Goal: Information Seeking & Learning: Get advice/opinions

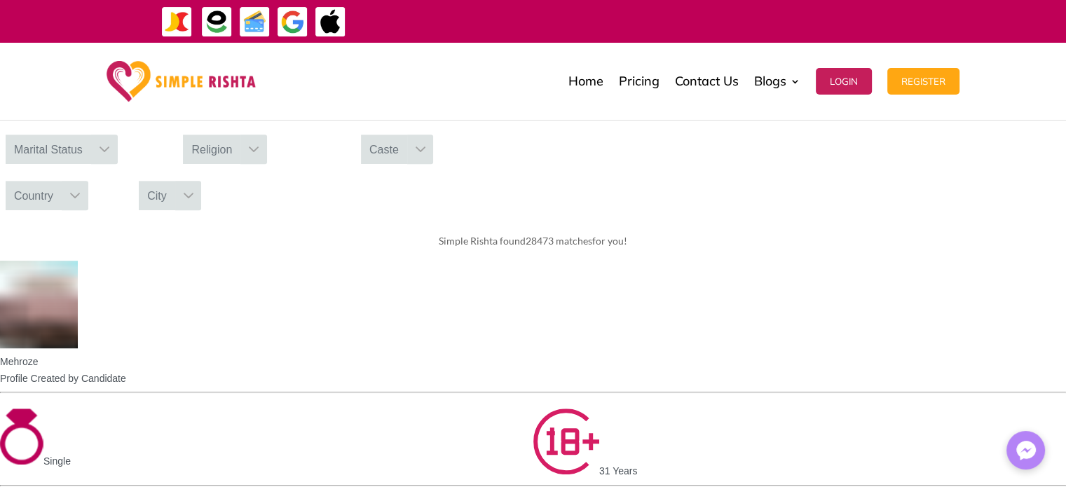
scroll to position [631, 0]
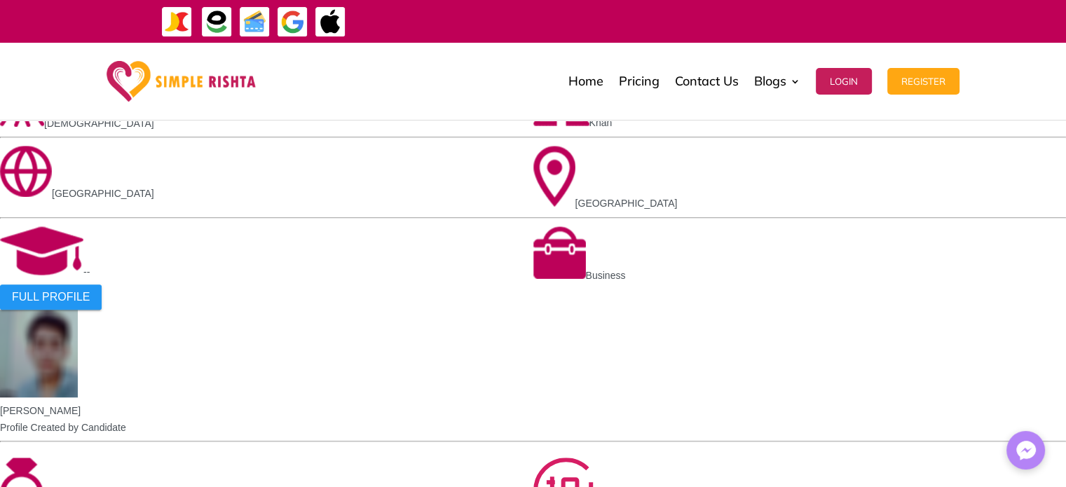
scroll to position [1052, 0]
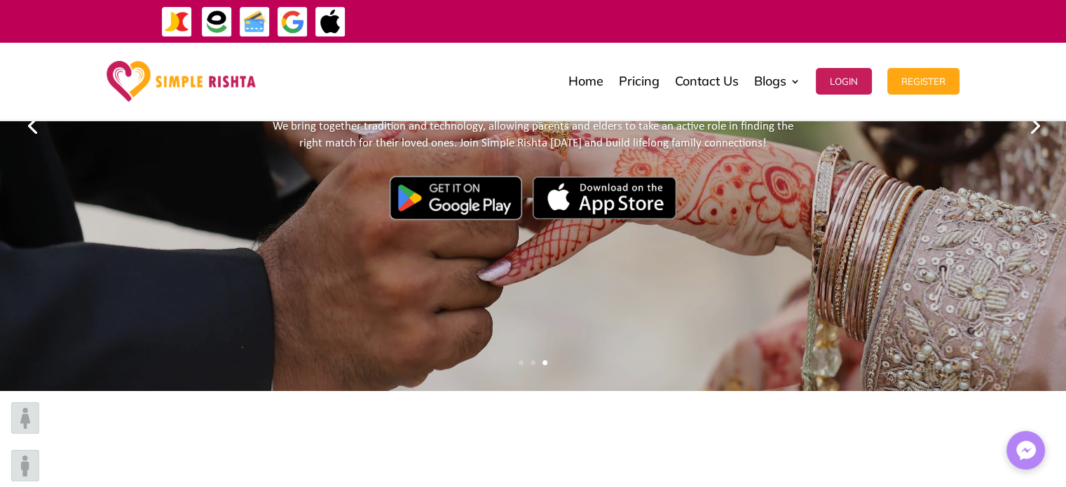
scroll to position [280, 0]
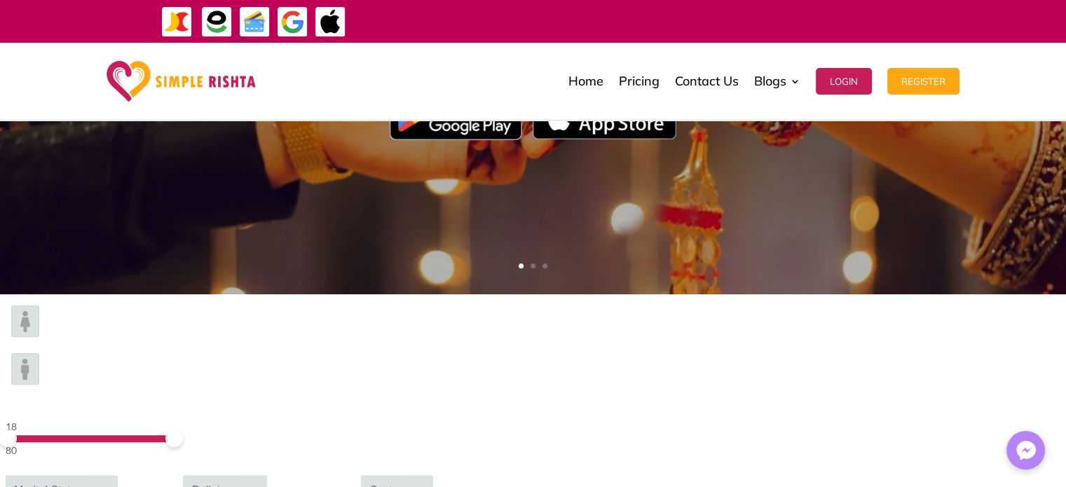
click at [267, 475] on div at bounding box center [253, 489] width 27 height 29
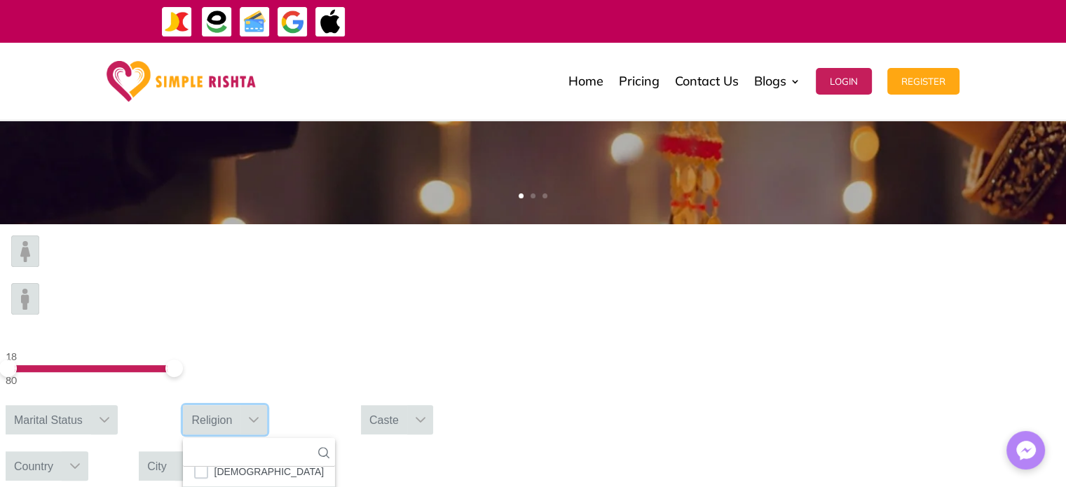
scroll to position [6, 0]
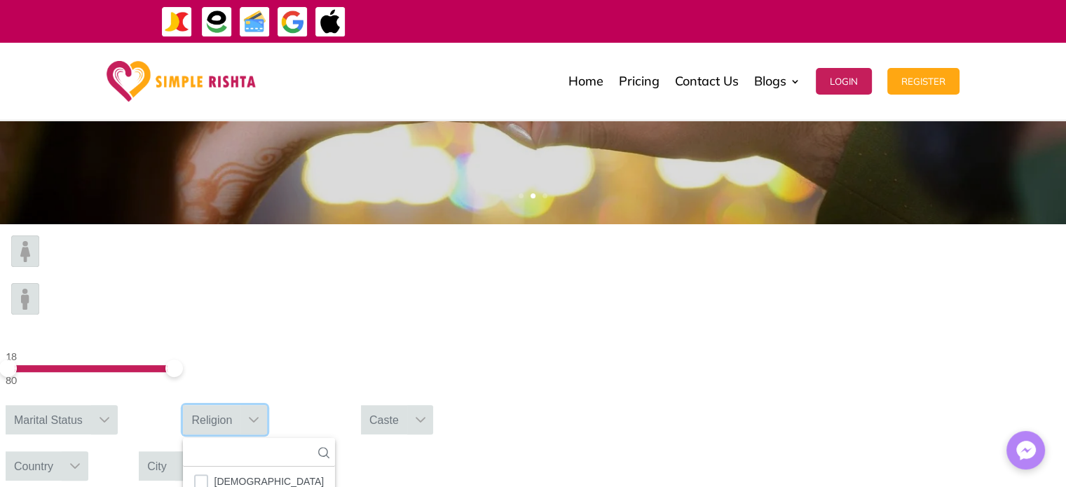
click at [91, 405] on div "Marital Status" at bounding box center [49, 419] width 86 height 29
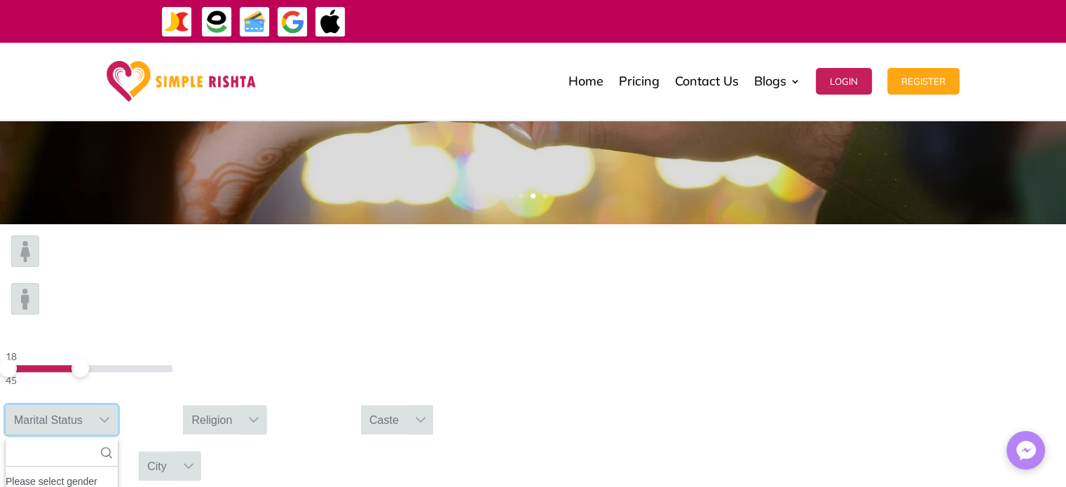
drag, startPoint x: 264, startPoint y: 274, endPoint x: 215, endPoint y: 273, distance: 48.4
click at [89, 360] on span at bounding box center [81, 369] width 18 height 18
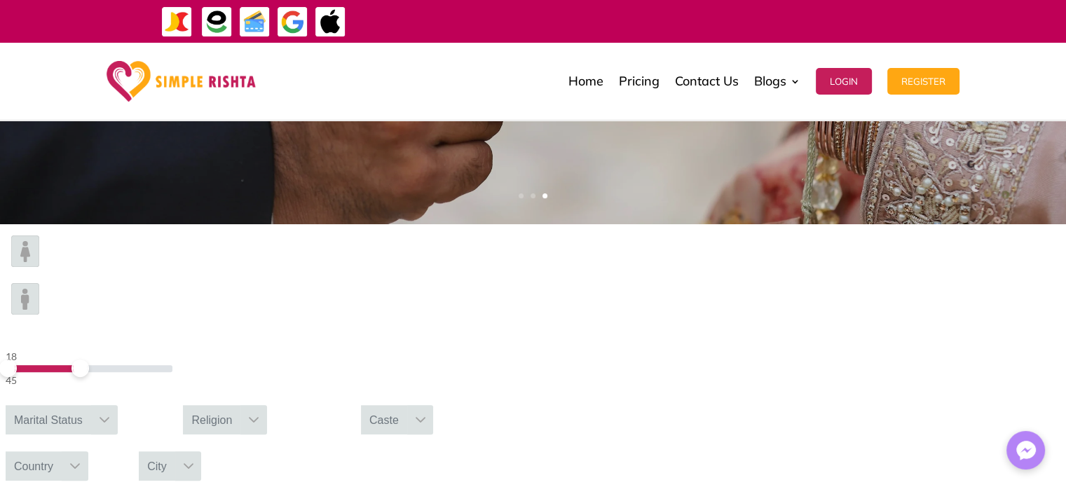
click at [91, 405] on div "Marital Status" at bounding box center [49, 419] width 86 height 29
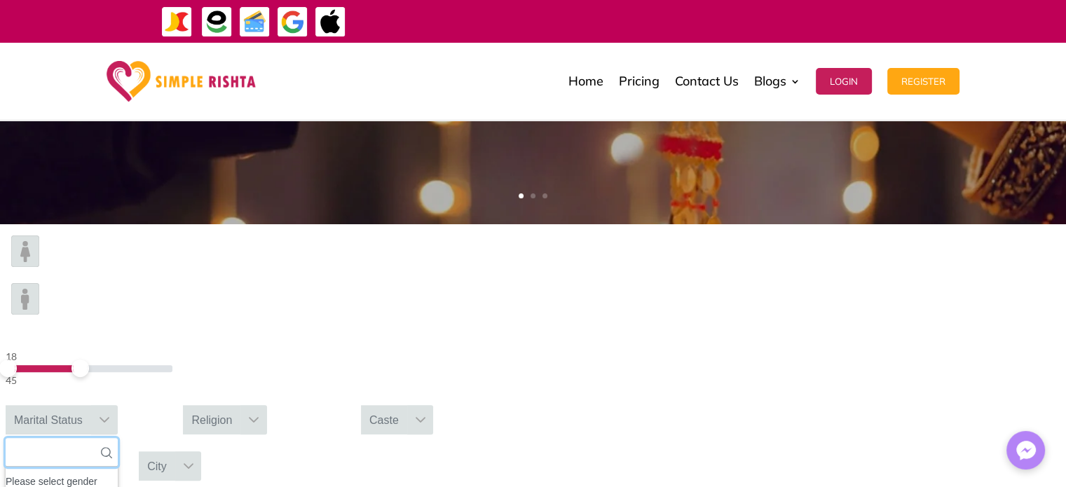
click at [118, 438] on input "text" at bounding box center [62, 452] width 112 height 29
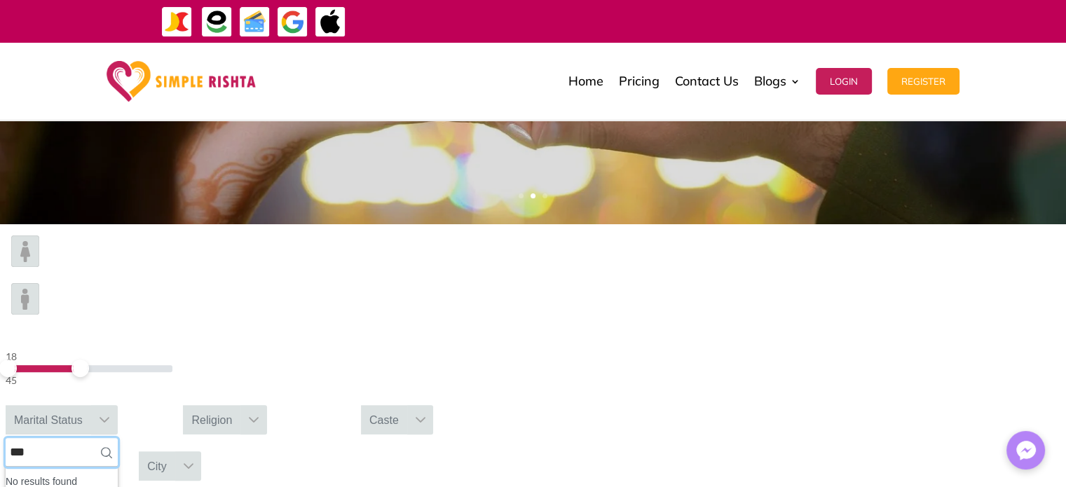
type input "***"
click at [39, 267] on img at bounding box center [25, 252] width 28 height 32
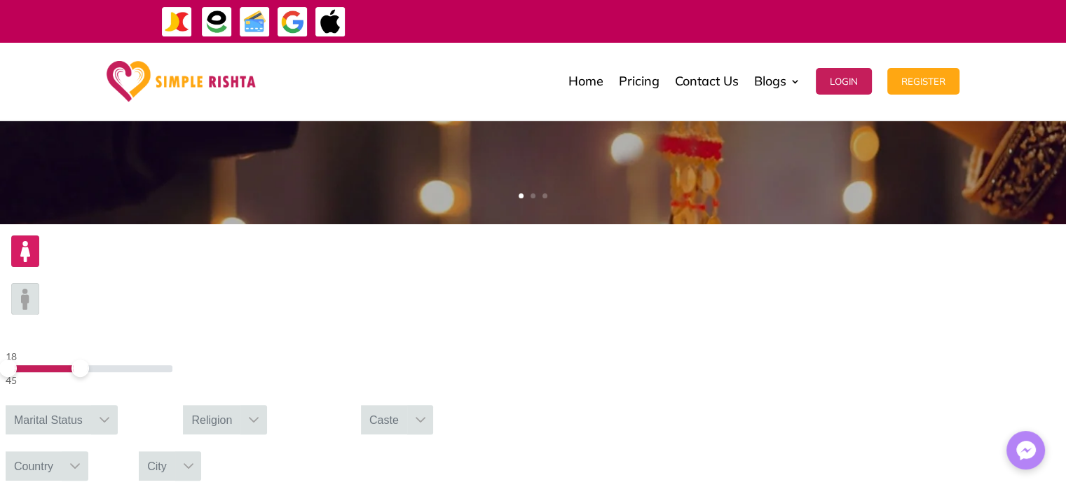
click at [39, 283] on img at bounding box center [25, 299] width 28 height 32
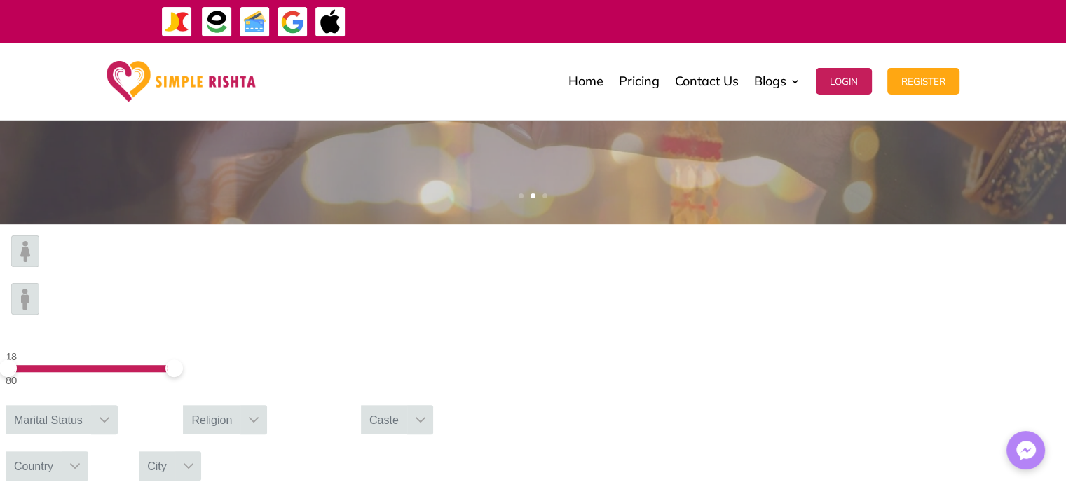
click at [91, 405] on div "Marital Status" at bounding box center [49, 419] width 86 height 29
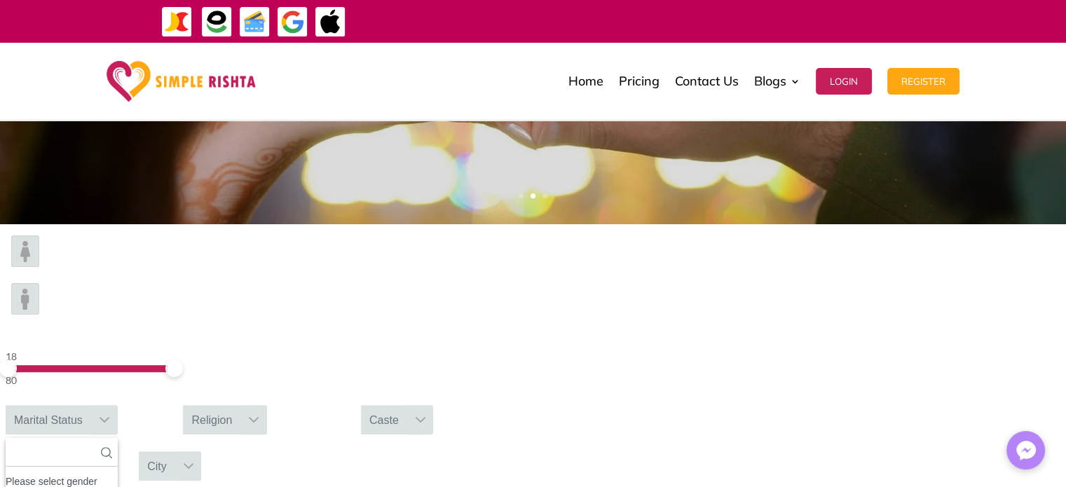
click at [39, 283] on img at bounding box center [25, 299] width 28 height 32
click at [91, 405] on div "Marital Status" at bounding box center [49, 419] width 86 height 29
click at [498, 319] on div "18 80 Marital Status 5 results are available Divorced Married Separated Single …" at bounding box center [533, 358] width 1066 height 269
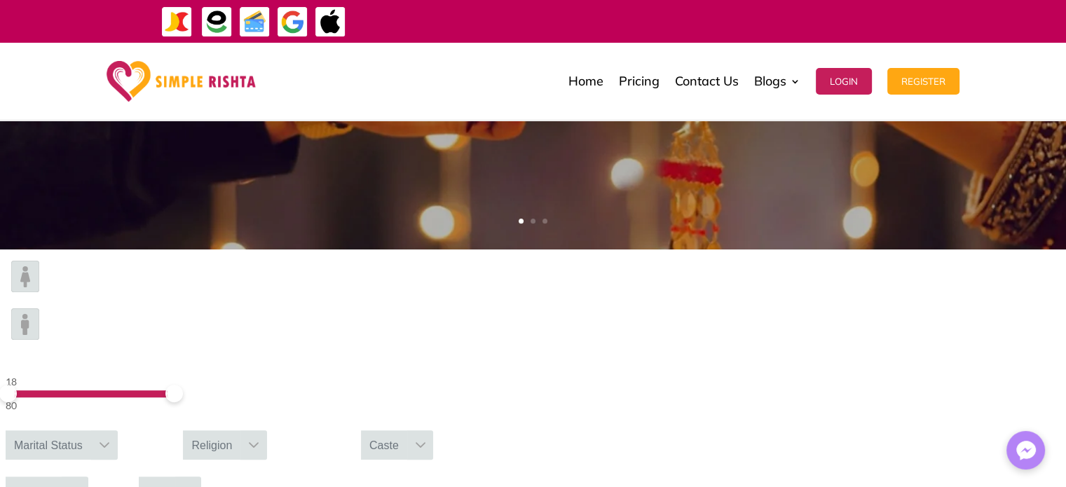
click at [39, 308] on img at bounding box center [25, 324] width 28 height 32
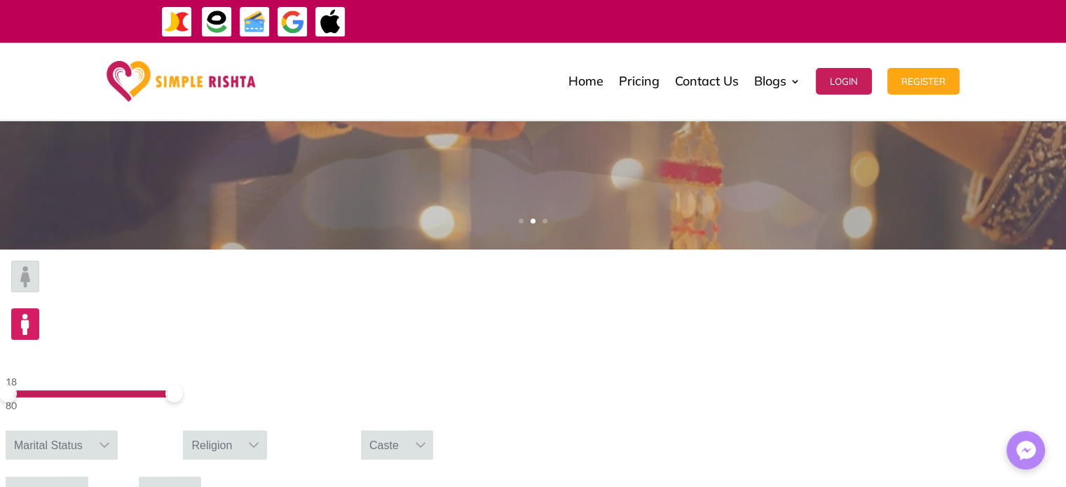
click at [118, 430] on div at bounding box center [104, 444] width 27 height 29
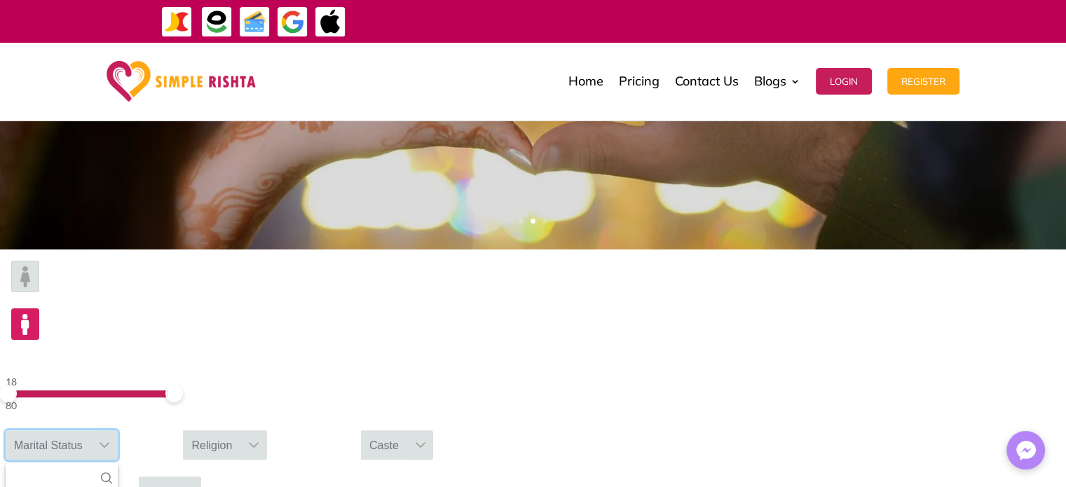
scroll to position [21, 0]
click at [240, 430] on div "Religion" at bounding box center [211, 444] width 57 height 29
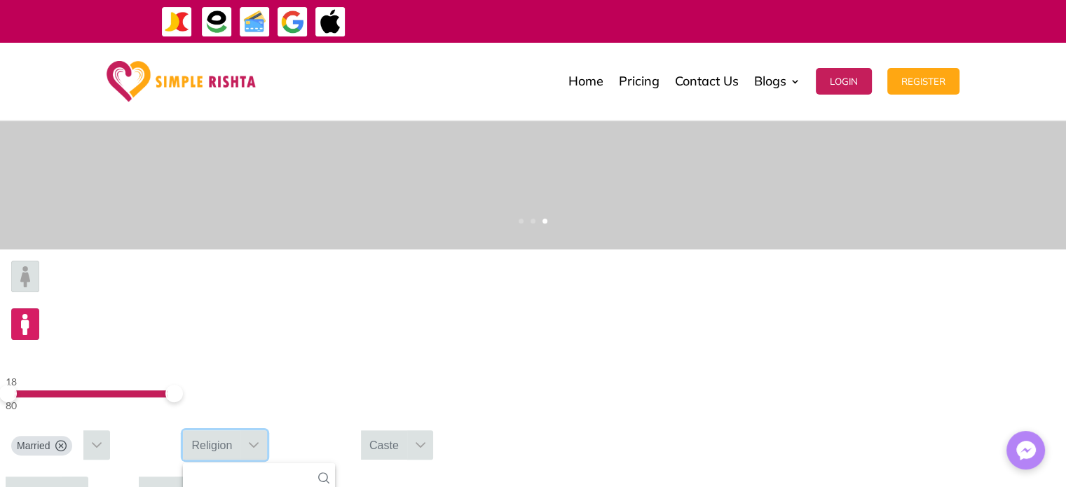
scroll to position [81, 0]
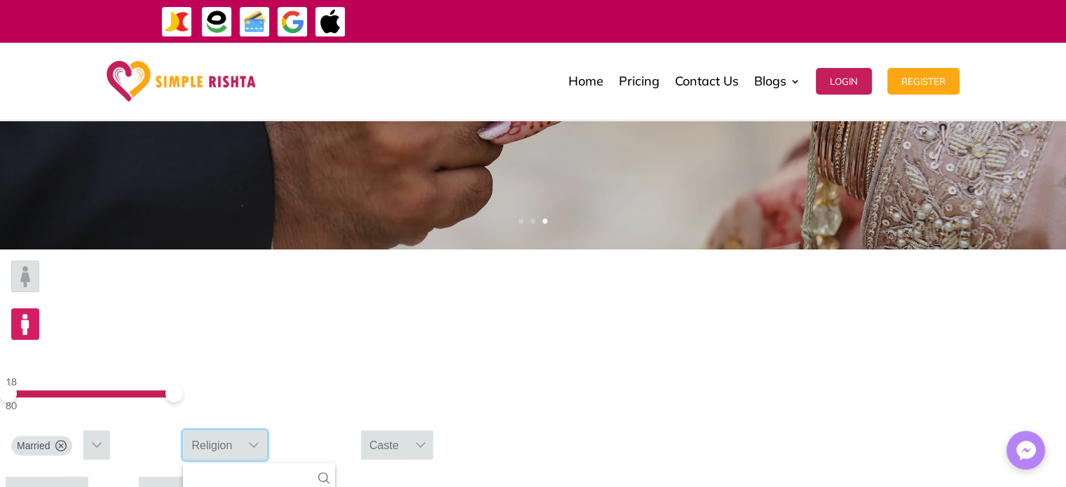
click at [407, 430] on div "Caste" at bounding box center [384, 444] width 46 height 29
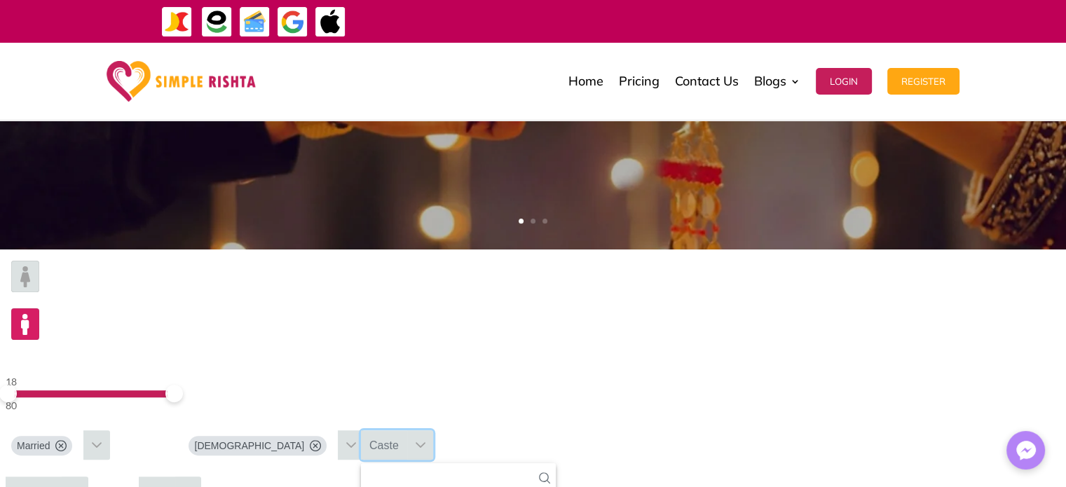
scroll to position [95, 0]
click at [556, 463] on input "text" at bounding box center [458, 477] width 195 height 29
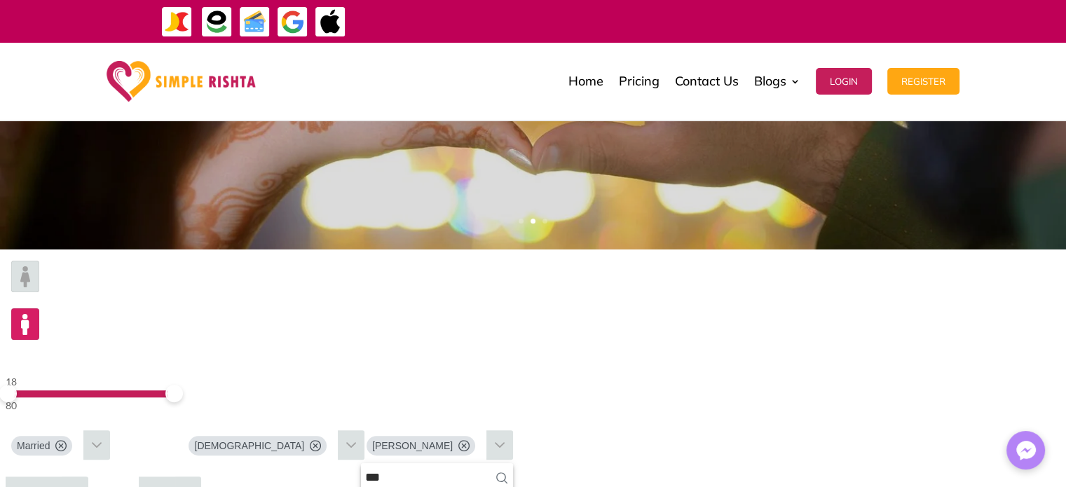
click at [470, 440] on icon at bounding box center [464, 445] width 11 height 11
click at [484, 463] on input "***" at bounding box center [422, 477] width 123 height 29
type input "*"
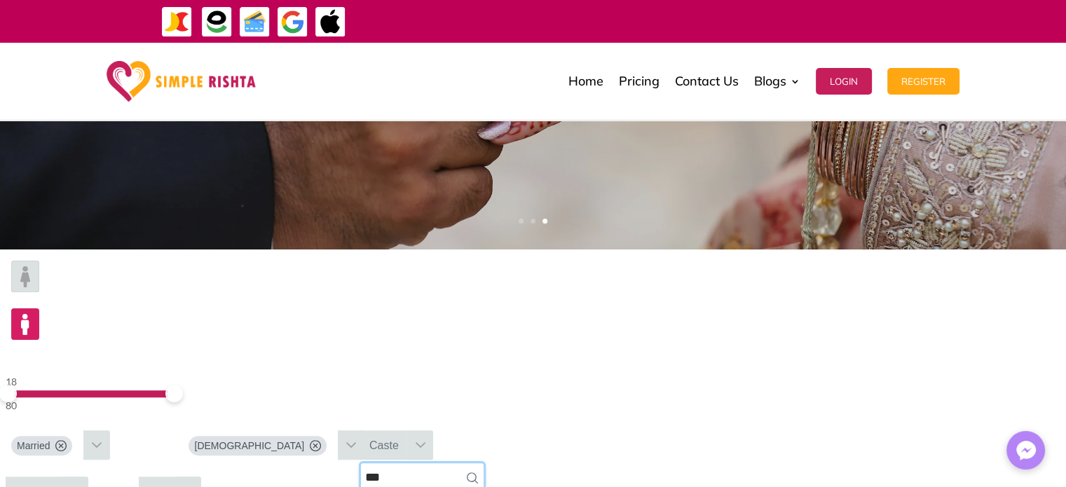
type input "***"
click at [62, 477] on div "Country" at bounding box center [34, 491] width 56 height 29
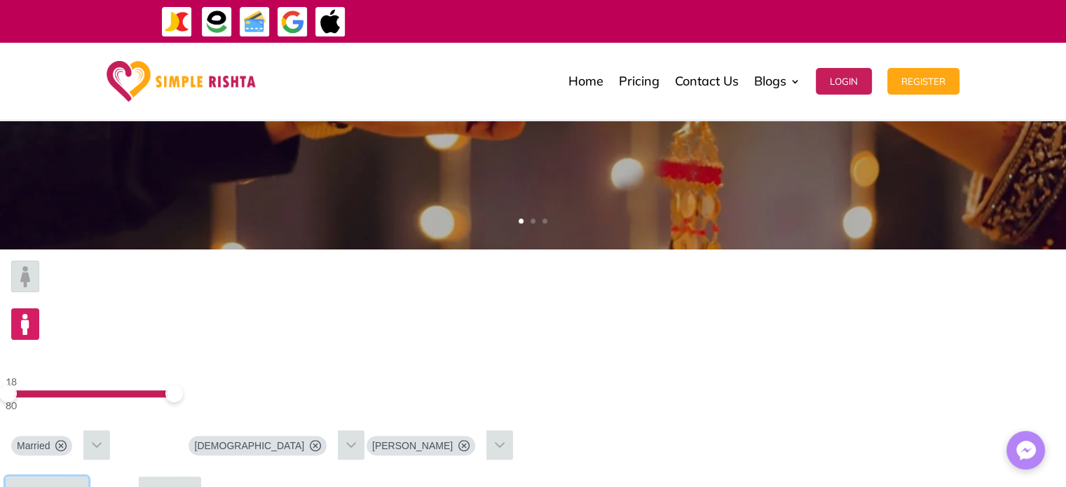
scroll to position [3856, 0]
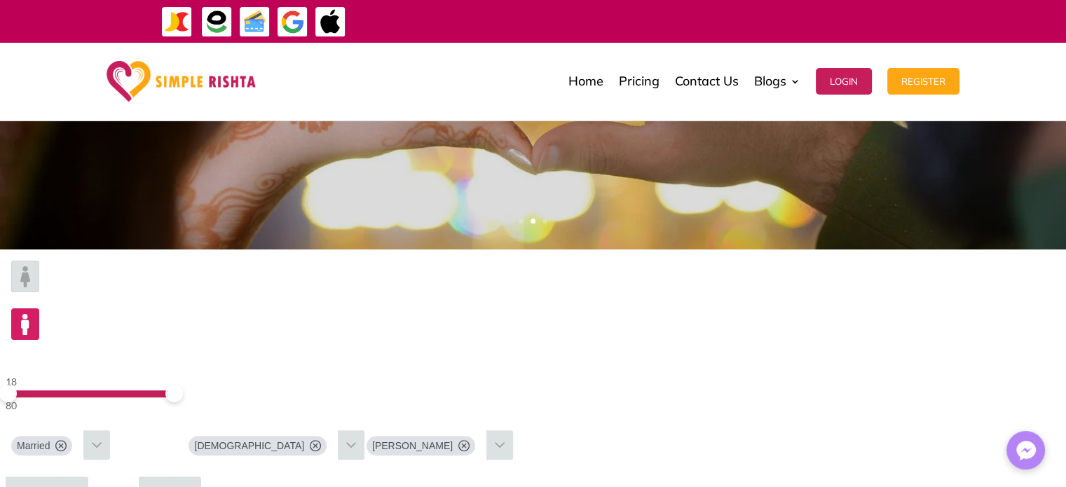
scroll to position [0, 0]
type input "*****"
click at [175, 477] on div "City" at bounding box center [157, 491] width 36 height 29
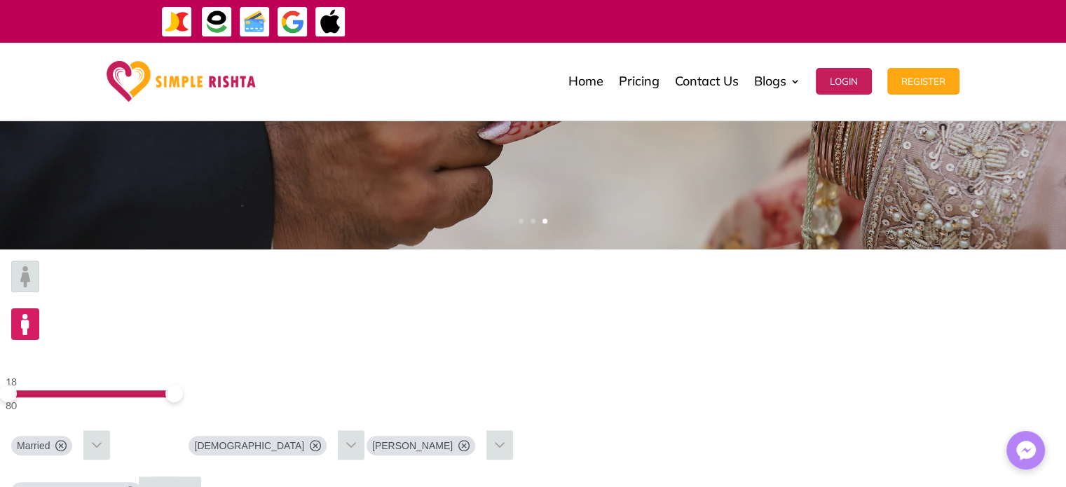
type input "*******"
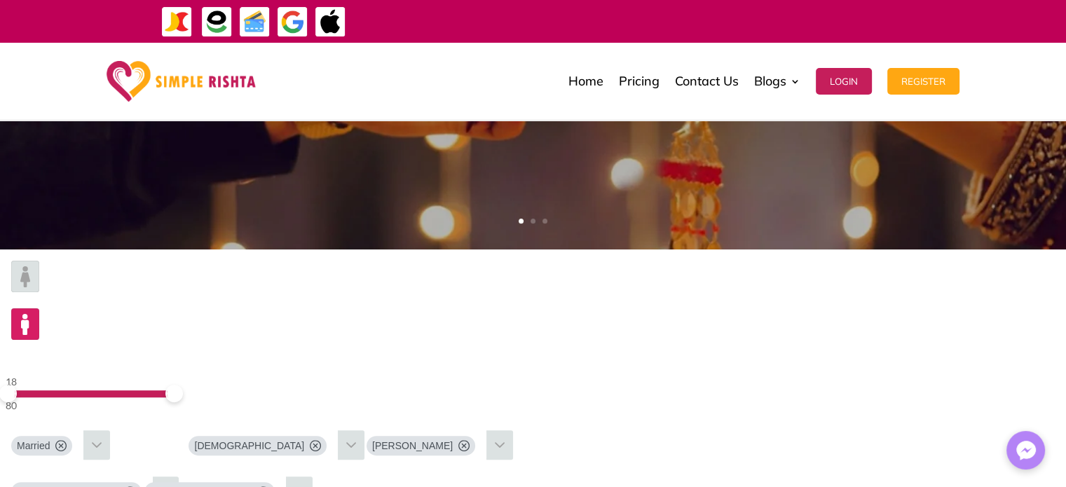
click at [785, 334] on form "18 80 Married [DEMOGRAPHIC_DATA][PERSON_NAME] Pakistan Islamabad ******* 1 resu…" at bounding box center [533, 384] width 1066 height 269
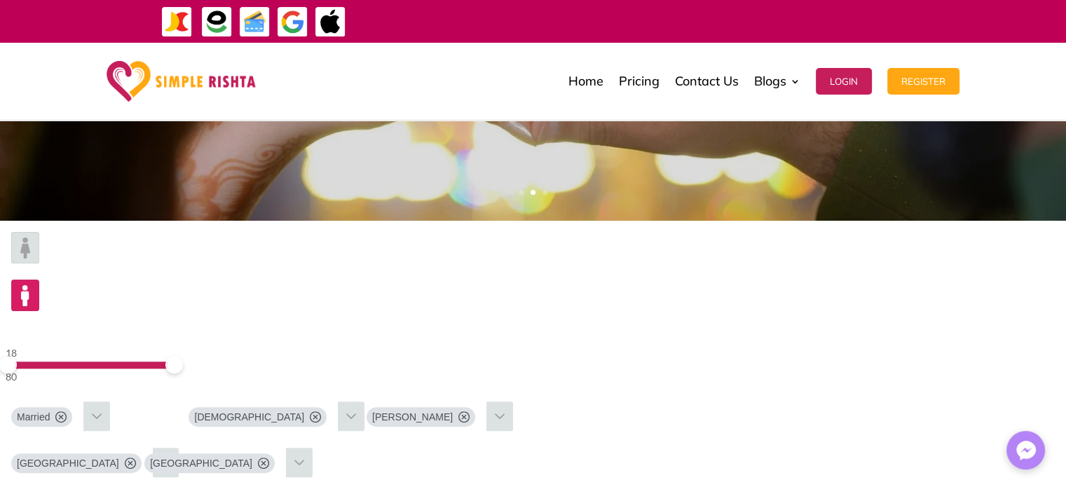
scroll to position [327, 0]
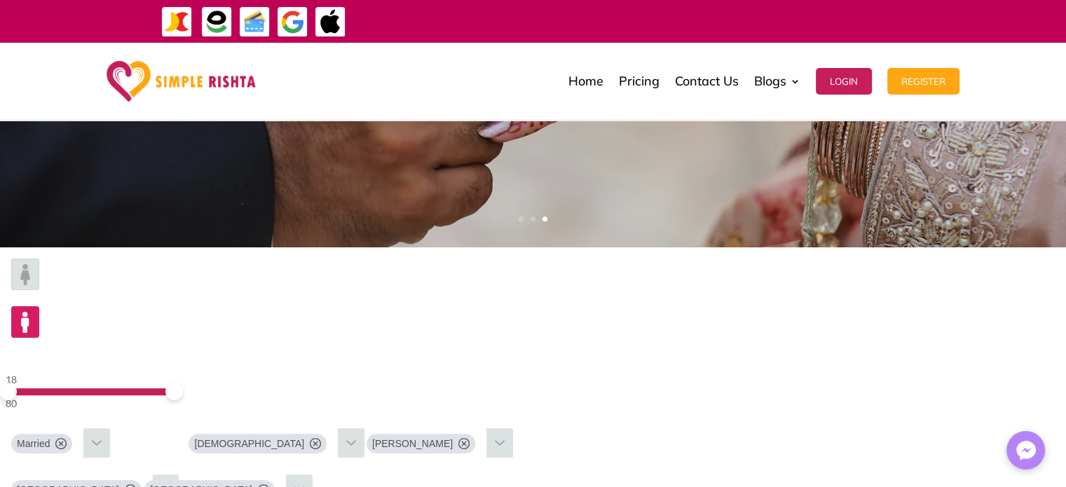
click at [83, 428] on div "Married" at bounding box center [45, 442] width 78 height 29
click at [89, 428] on div "Divorced" at bounding box center [47, 442] width 83 height 29
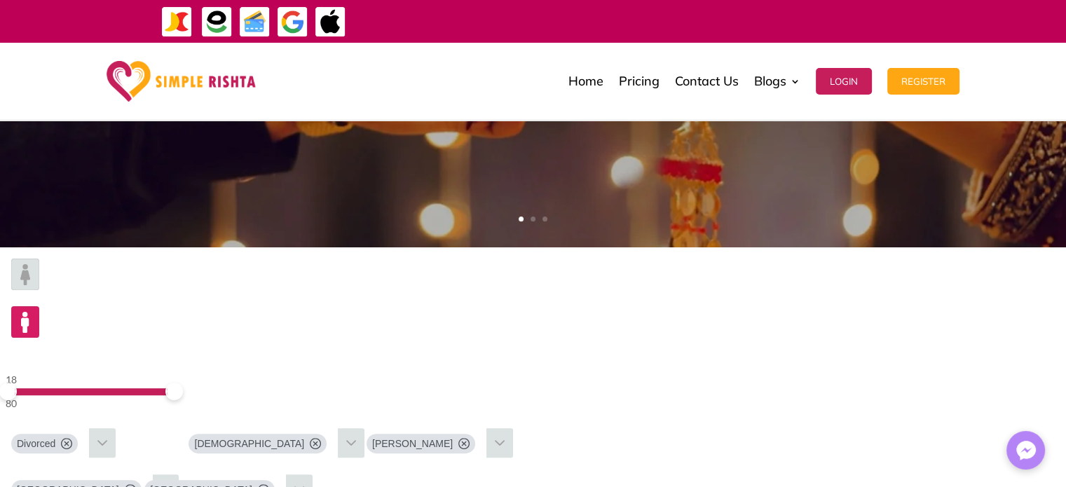
click at [89, 428] on div "Divorced" at bounding box center [47, 442] width 83 height 29
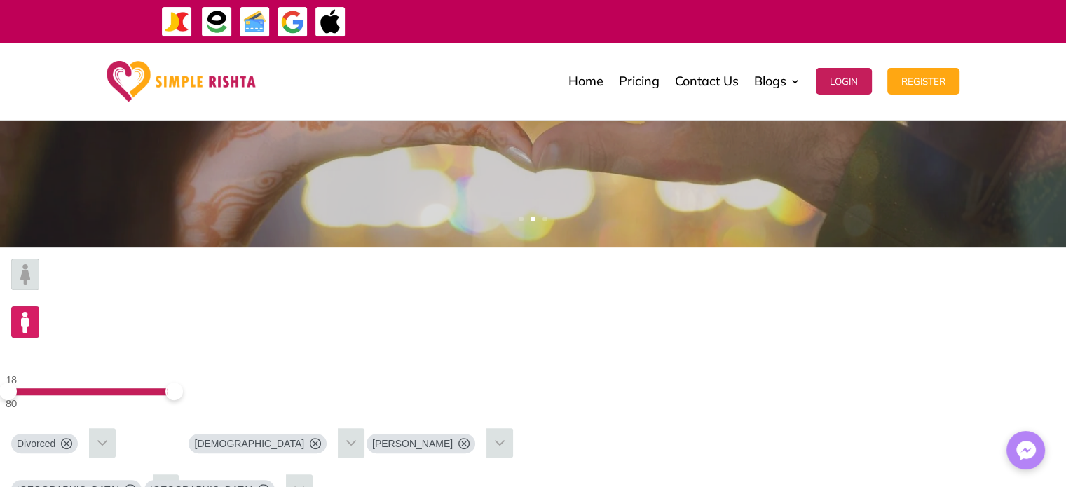
click at [39, 290] on img at bounding box center [25, 275] width 28 height 32
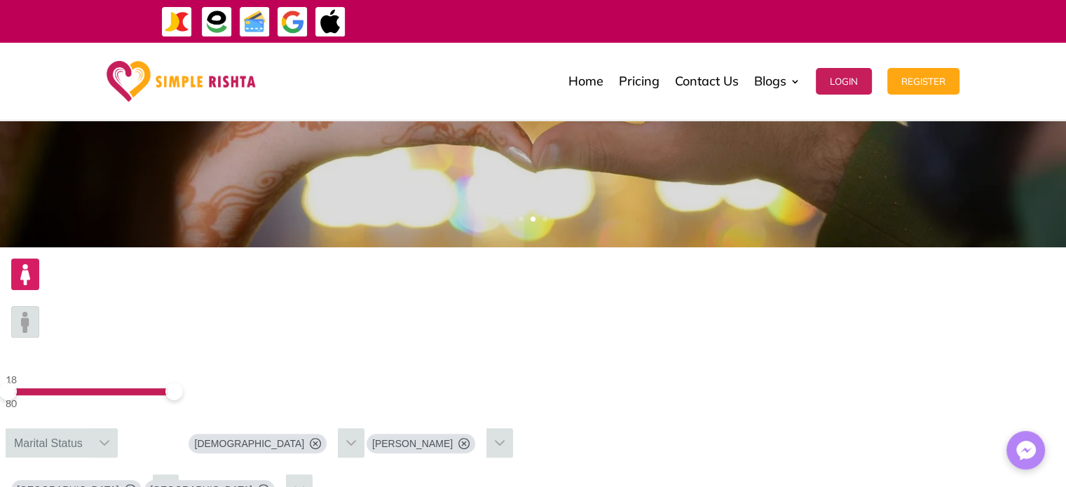
click at [338, 428] on div "[DEMOGRAPHIC_DATA]" at bounding box center [260, 442] width 155 height 29
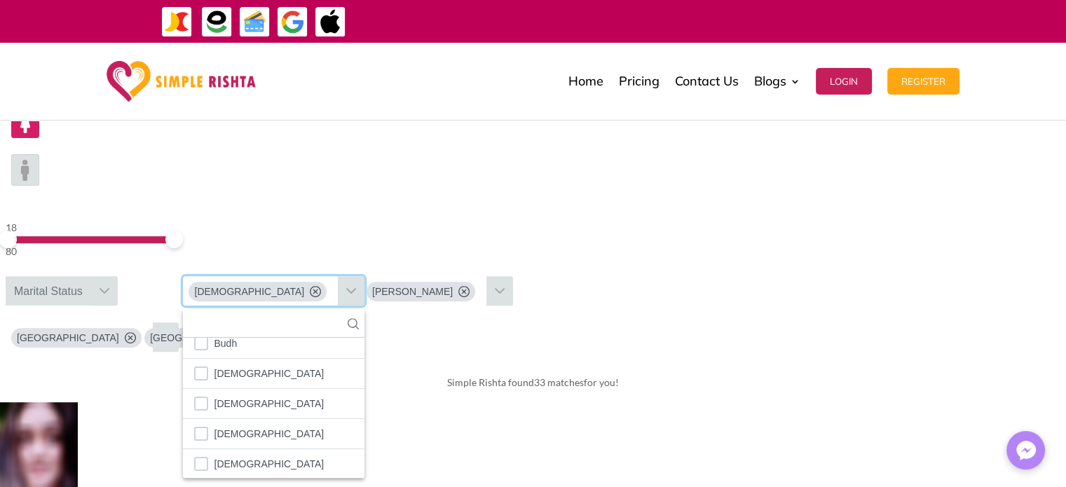
scroll to position [81, 0]
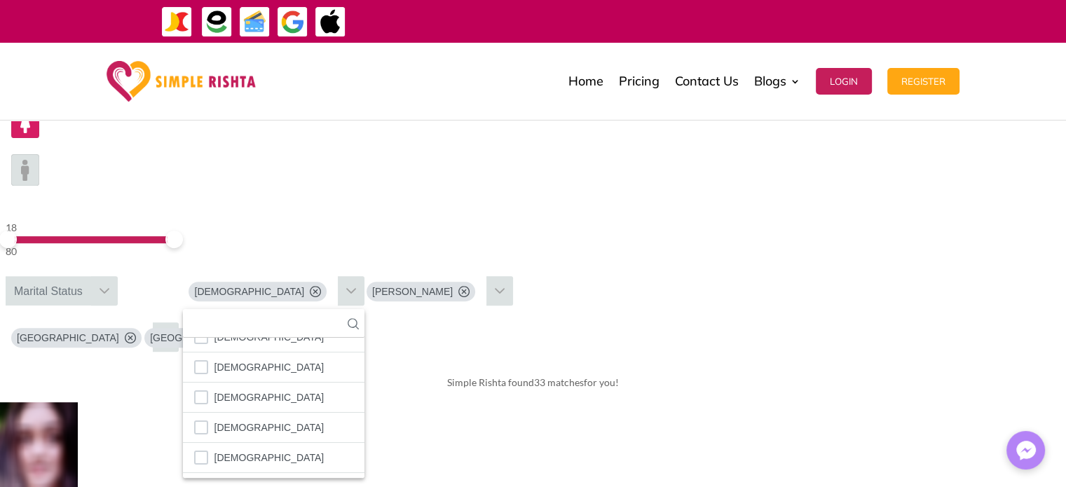
click at [764, 363] on div "Simple Rishta found 33 matches for you!" at bounding box center [533, 382] width 1066 height 39
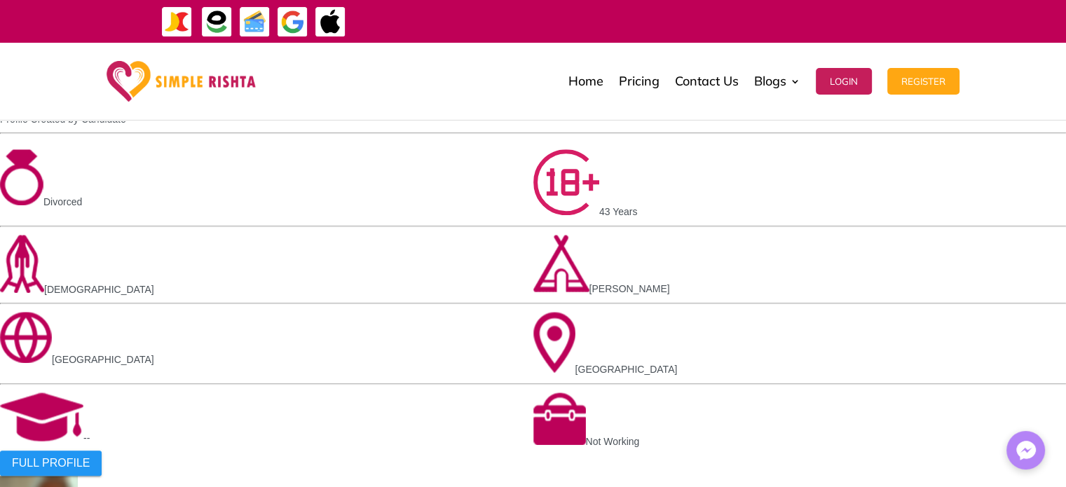
scroll to position [1349, 0]
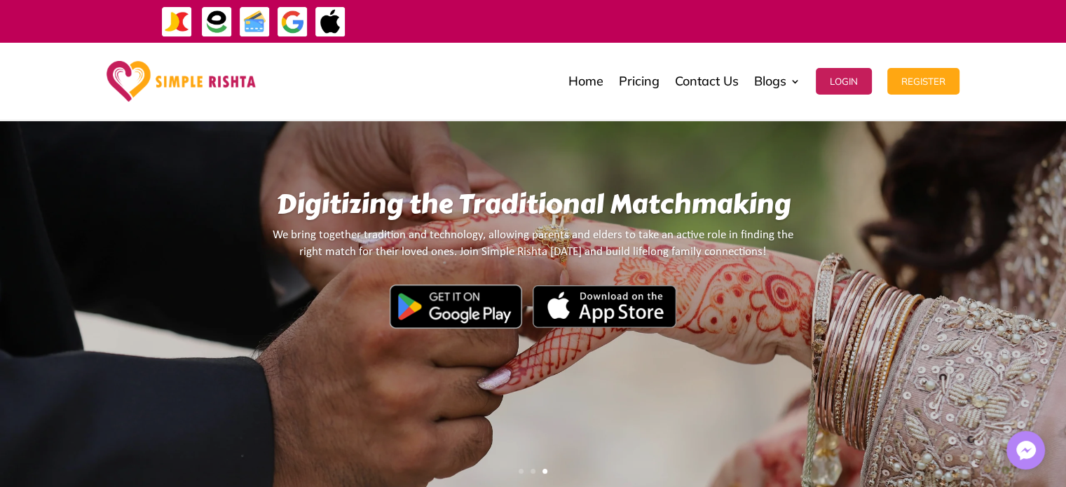
scroll to position [0, 0]
